Goal: Information Seeking & Learning: Learn about a topic

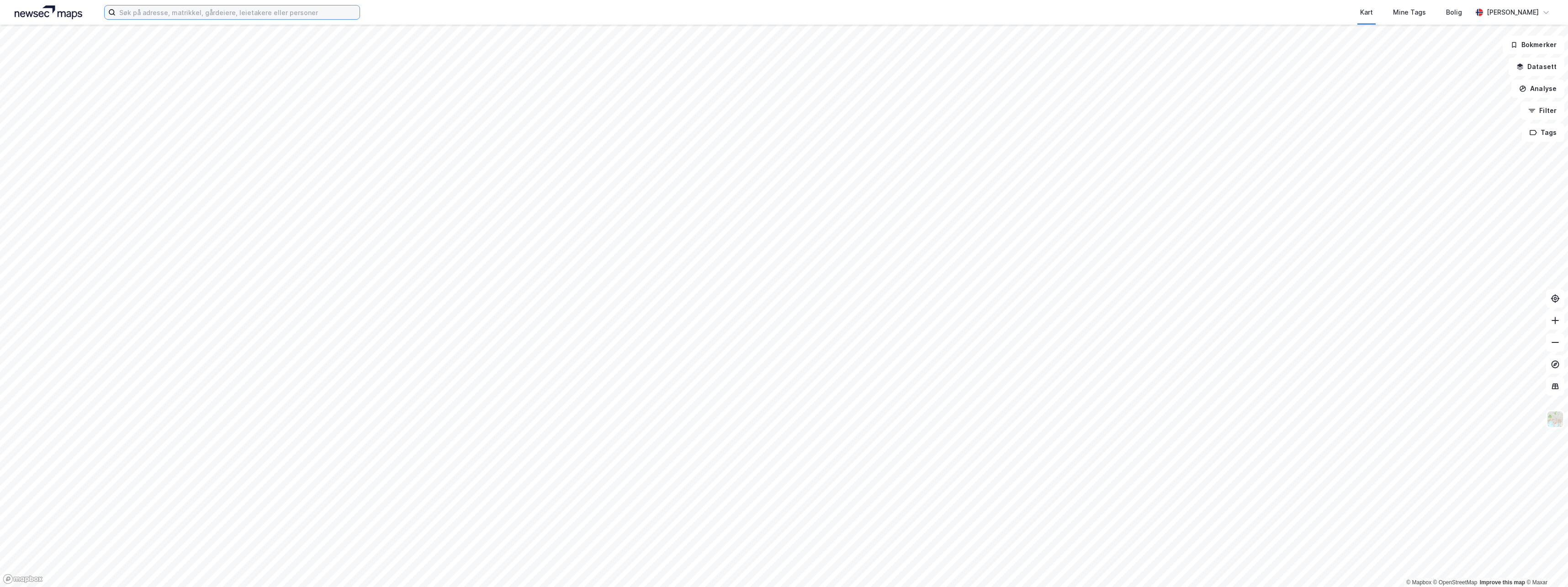
click at [225, 13] on input at bounding box center [237, 12] width 244 height 13
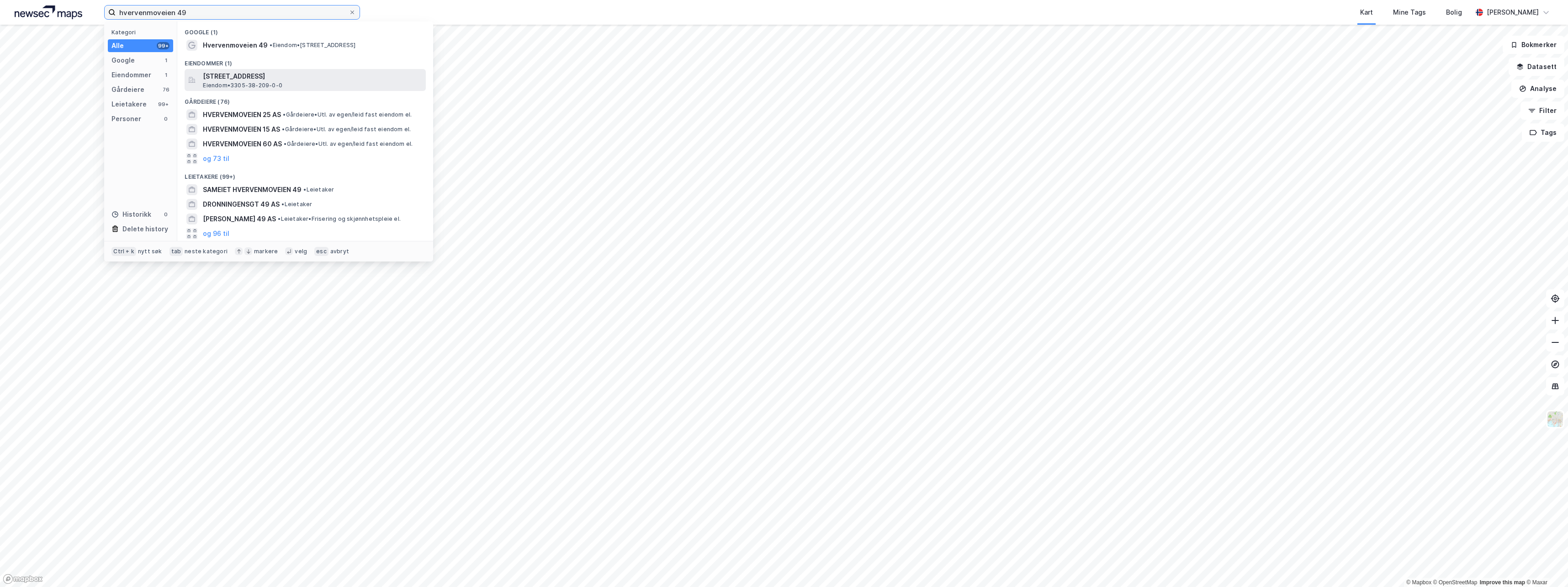
type input "hvervenmoveien 49"
click at [254, 83] on span "Eiendom • 3305-38-209-0-0" at bounding box center [242, 85] width 80 height 7
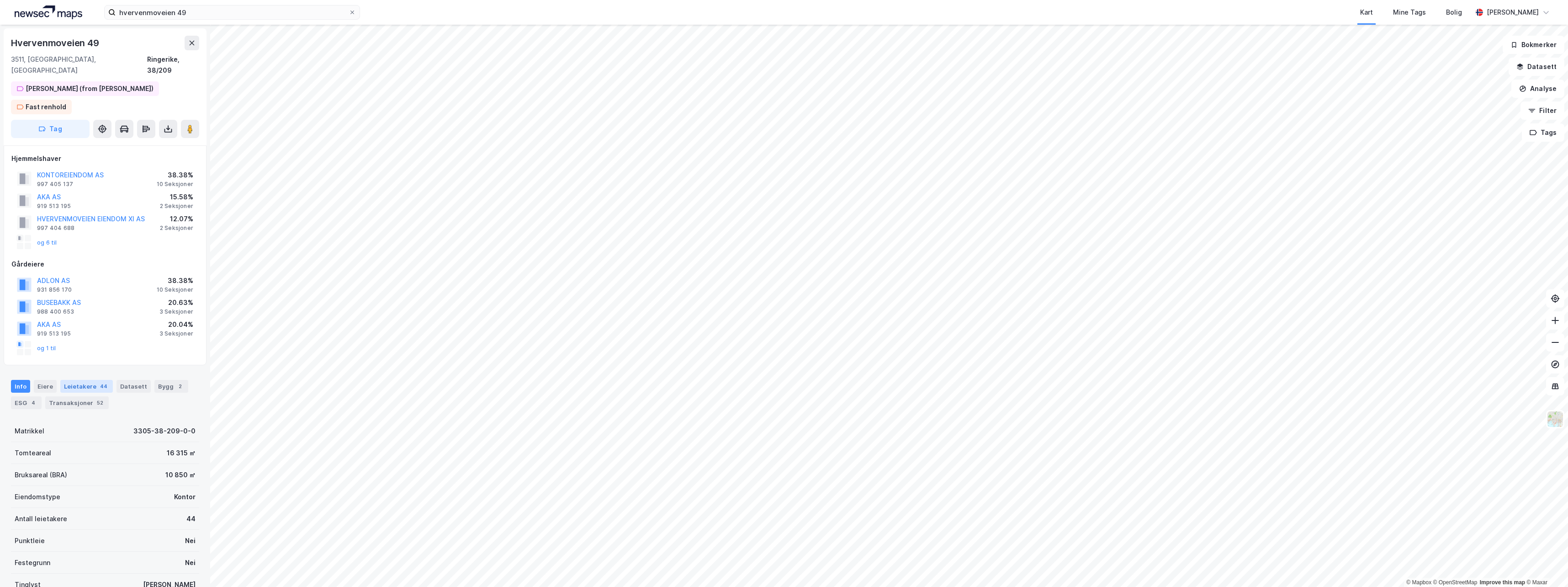
click at [80, 380] on div "Leietakere 44" at bounding box center [86, 387] width 53 height 13
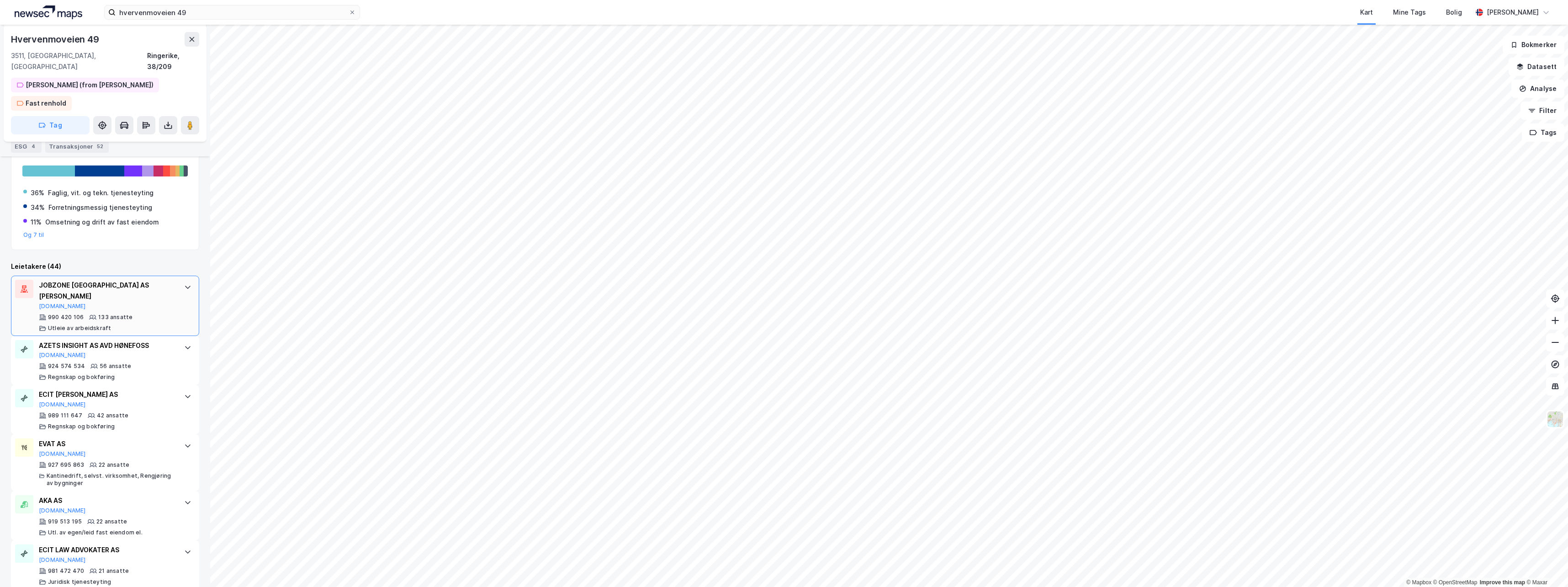
scroll to position [366, 0]
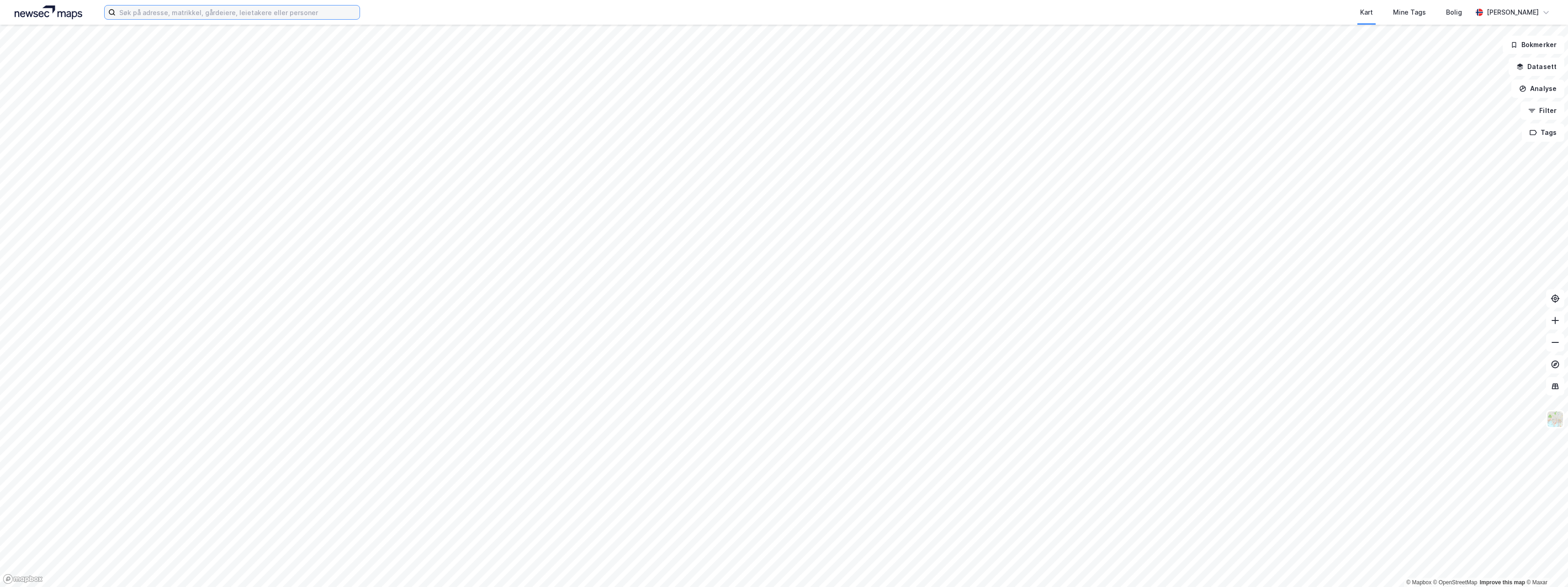
click at [200, 15] on input at bounding box center [237, 12] width 244 height 13
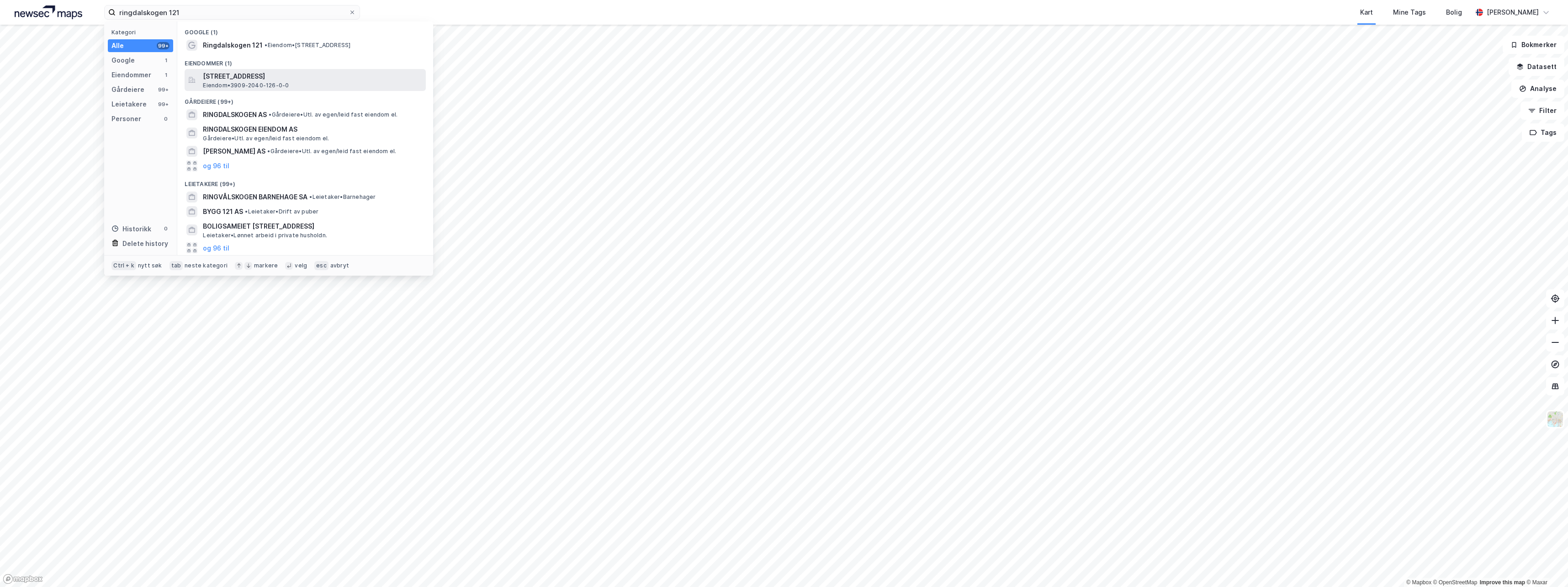
click at [256, 82] on span "Eiendom • 3909-2040-126-0-0" at bounding box center [246, 85] width 86 height 7
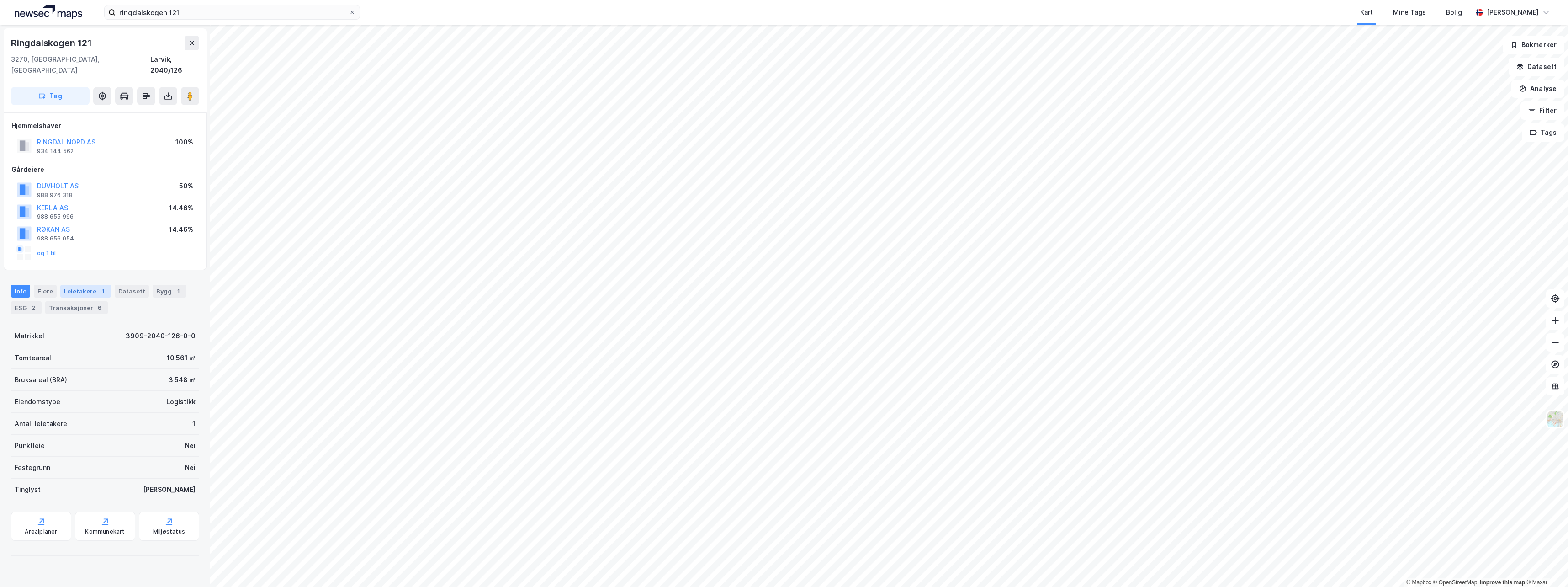
click at [72, 285] on div "Leietakere 1" at bounding box center [85, 291] width 51 height 13
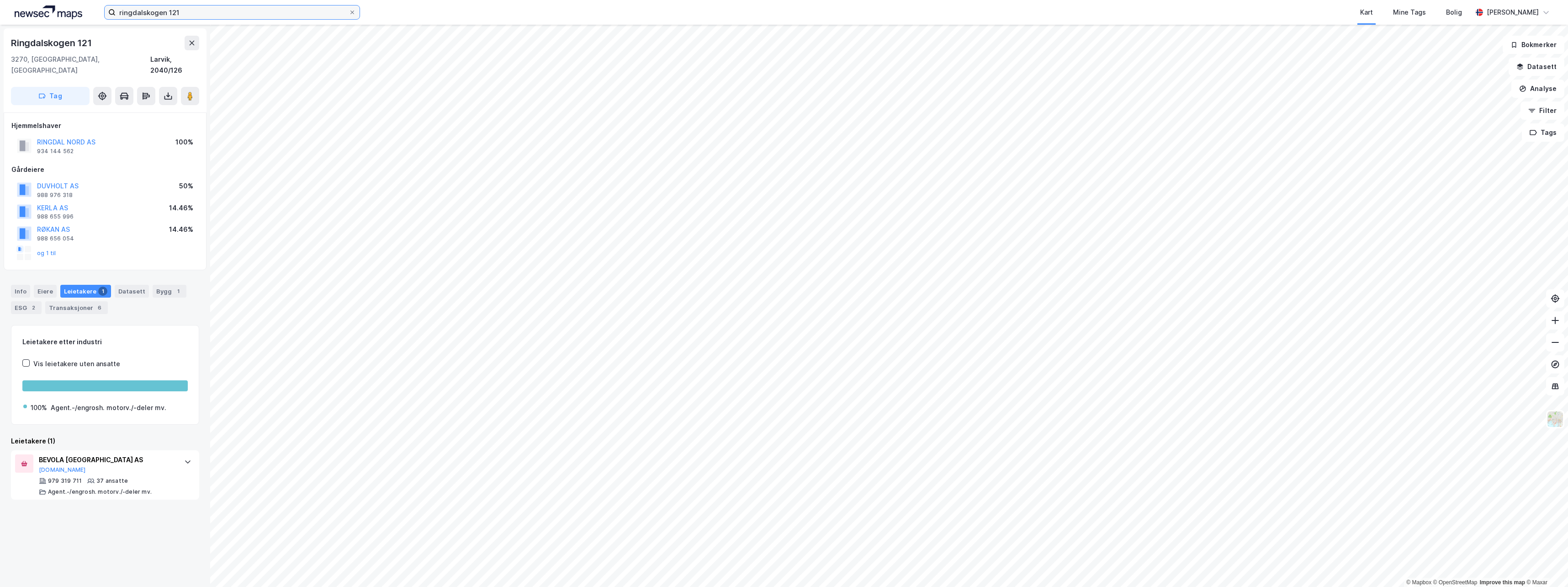
drag, startPoint x: 179, startPoint y: 12, endPoint x: 0, endPoint y: 10, distance: 179.0
click at [17, 11] on div "ringdalskogen 121 Kart Mine Tags Bolig [PERSON_NAME]" at bounding box center [784, 13] width 1568 height 25
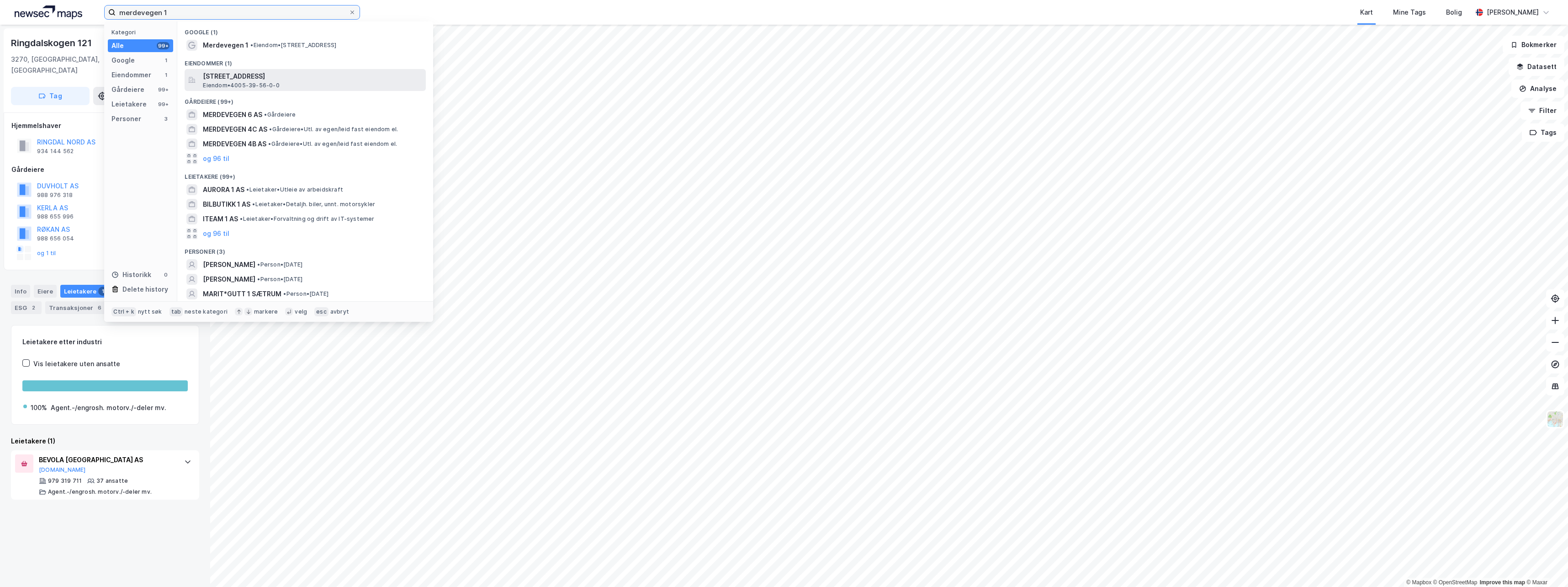
type input "merdevegen 1"
click at [237, 82] on span "Eiendom • 4005-39-56-0-0" at bounding box center [241, 85] width 76 height 7
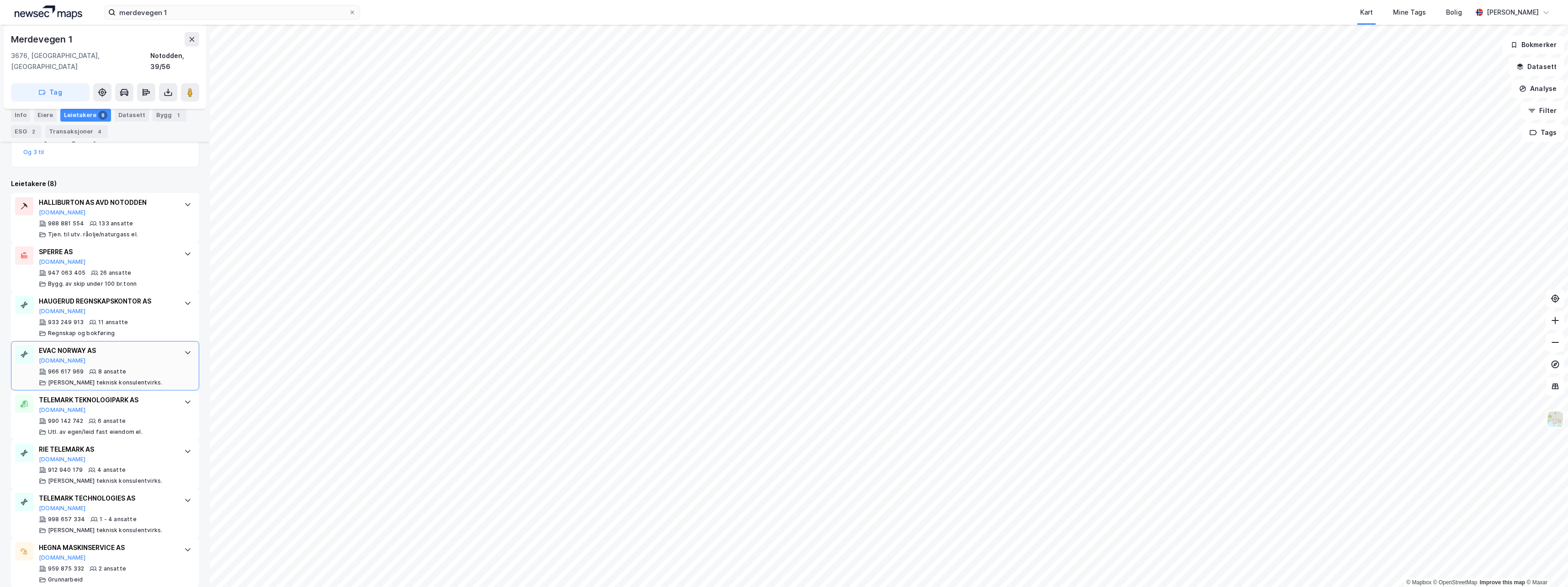
scroll to position [236, 0]
